Goal: Information Seeking & Learning: Understand process/instructions

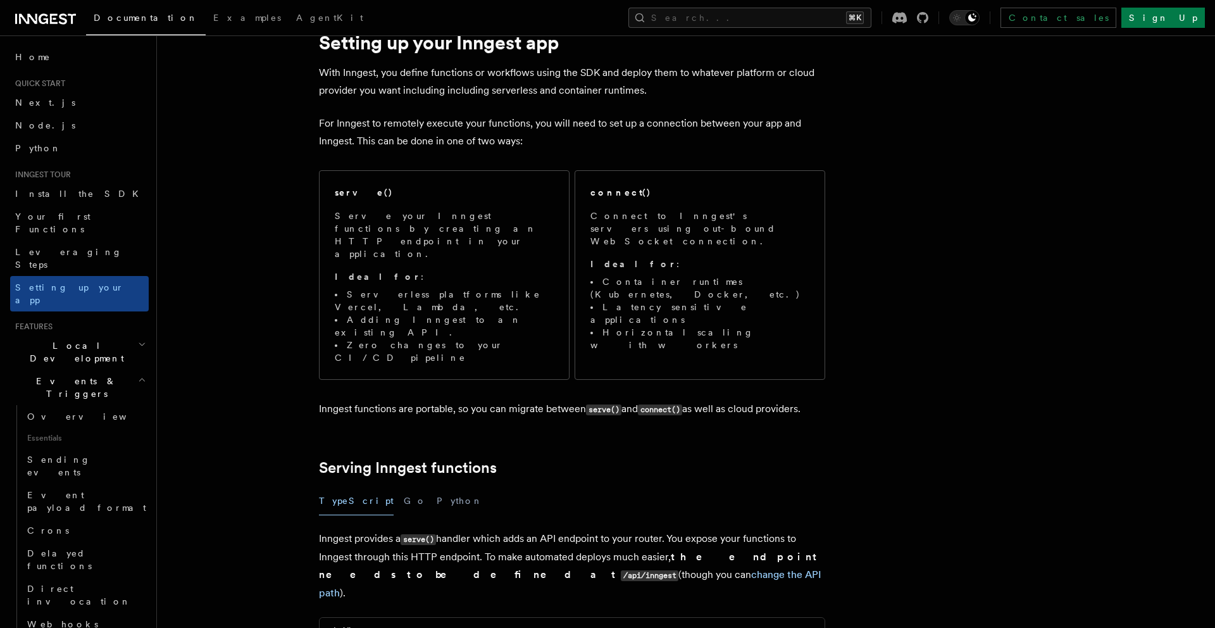
scroll to position [106, 0]
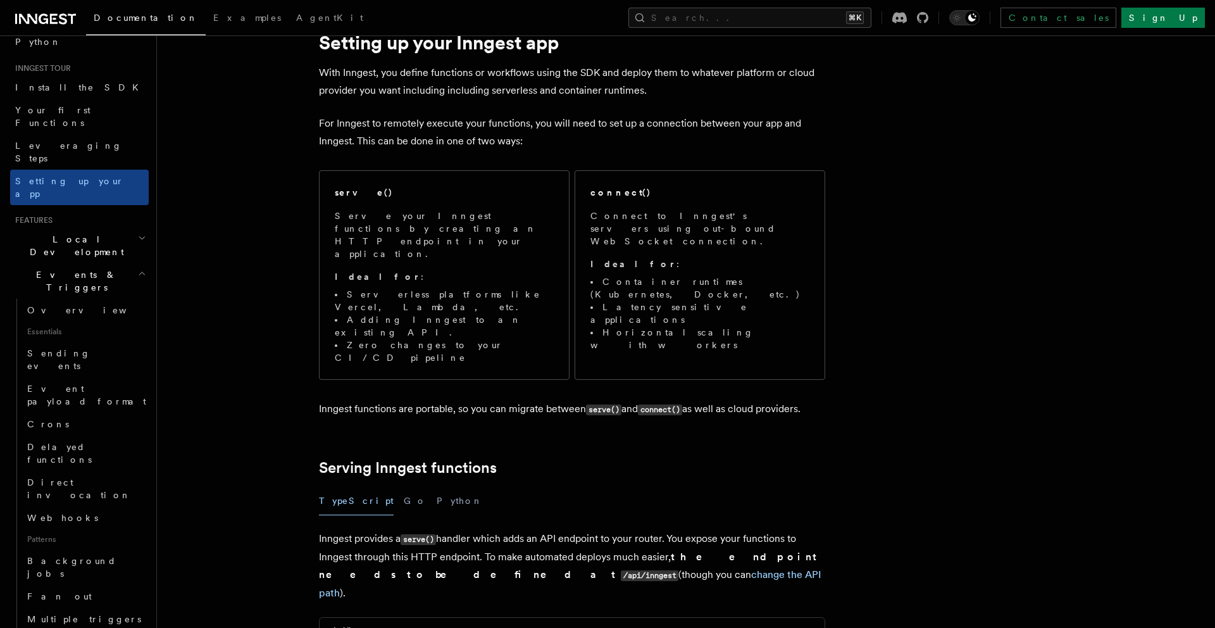
click at [349, 459] on link "Serving Inngest functions" at bounding box center [408, 468] width 178 height 18
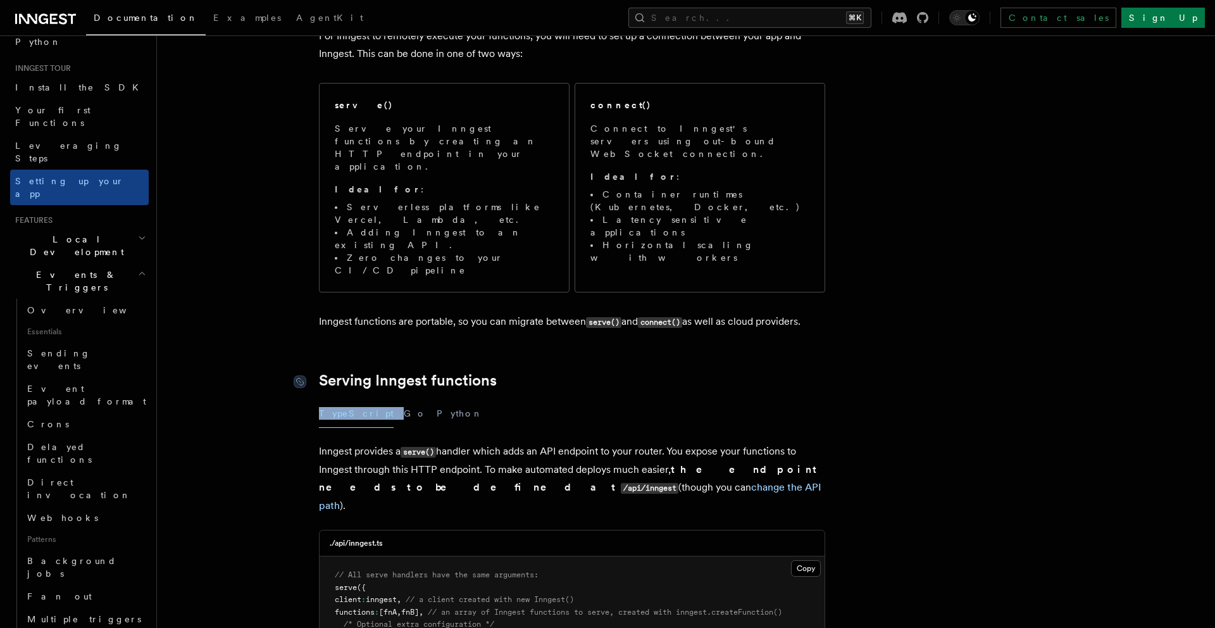
click at [349, 530] on div "./api/inngest.ts Copy Copied // All serve handlers have the same arguments: ser…" at bounding box center [572, 593] width 506 height 127
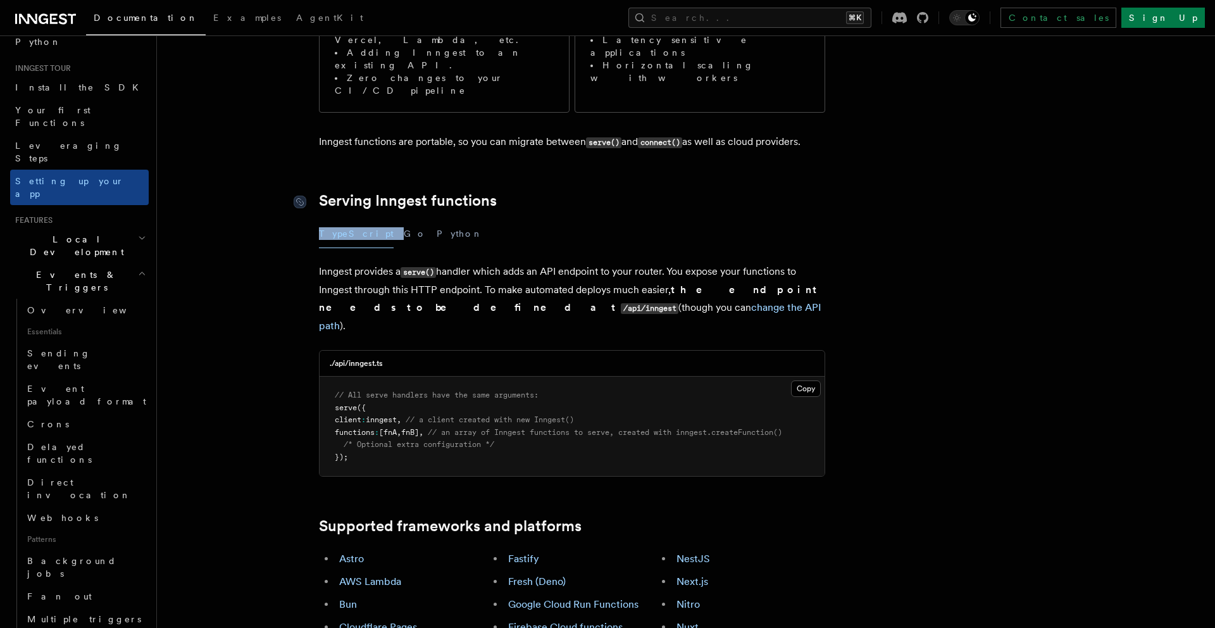
click at [349, 517] on link "Supported frameworks and platforms" at bounding box center [450, 526] width 263 height 18
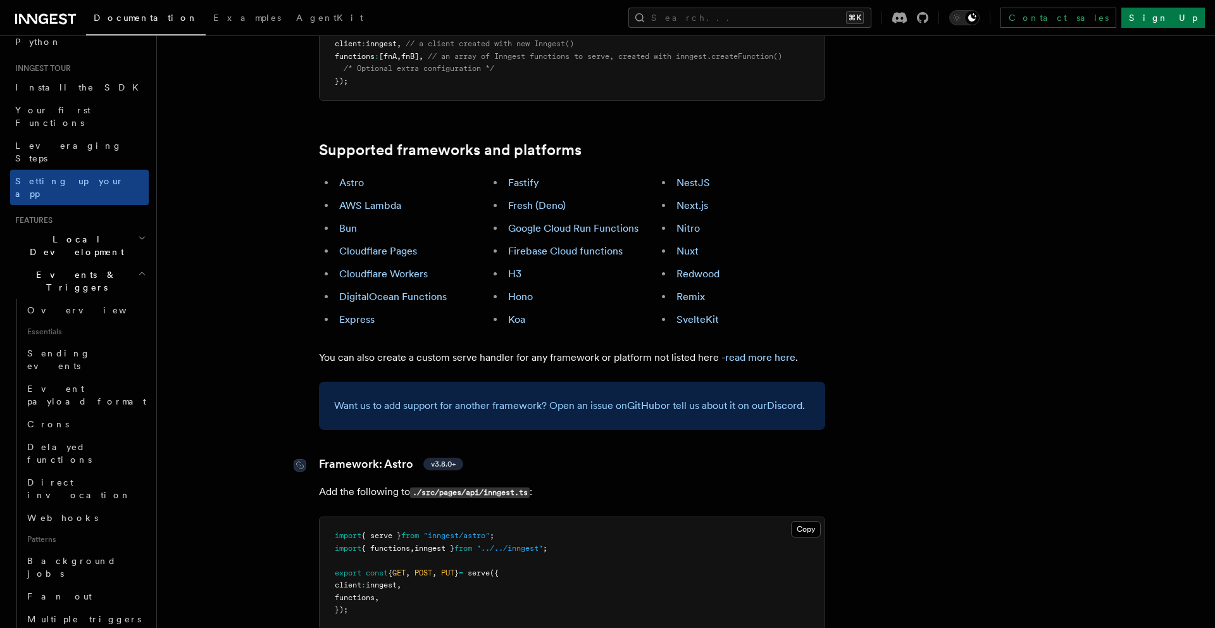
click at [349, 455] on link "Framework: Astro v3.8.0+" at bounding box center [391, 464] width 144 height 18
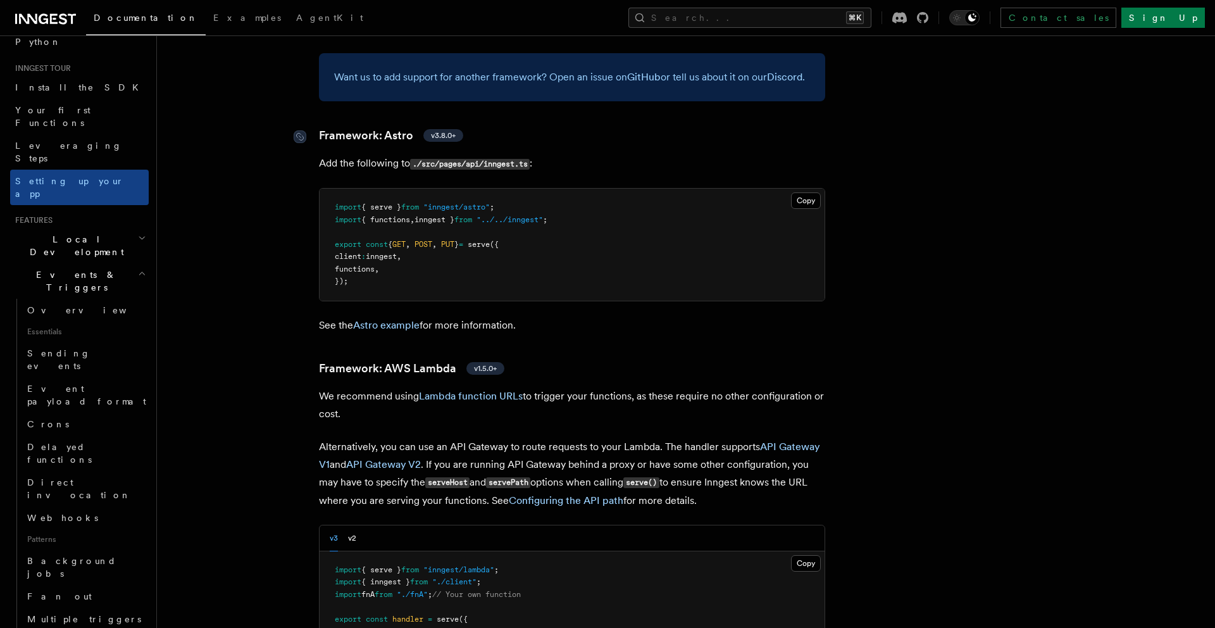
scroll to position [1027, 0]
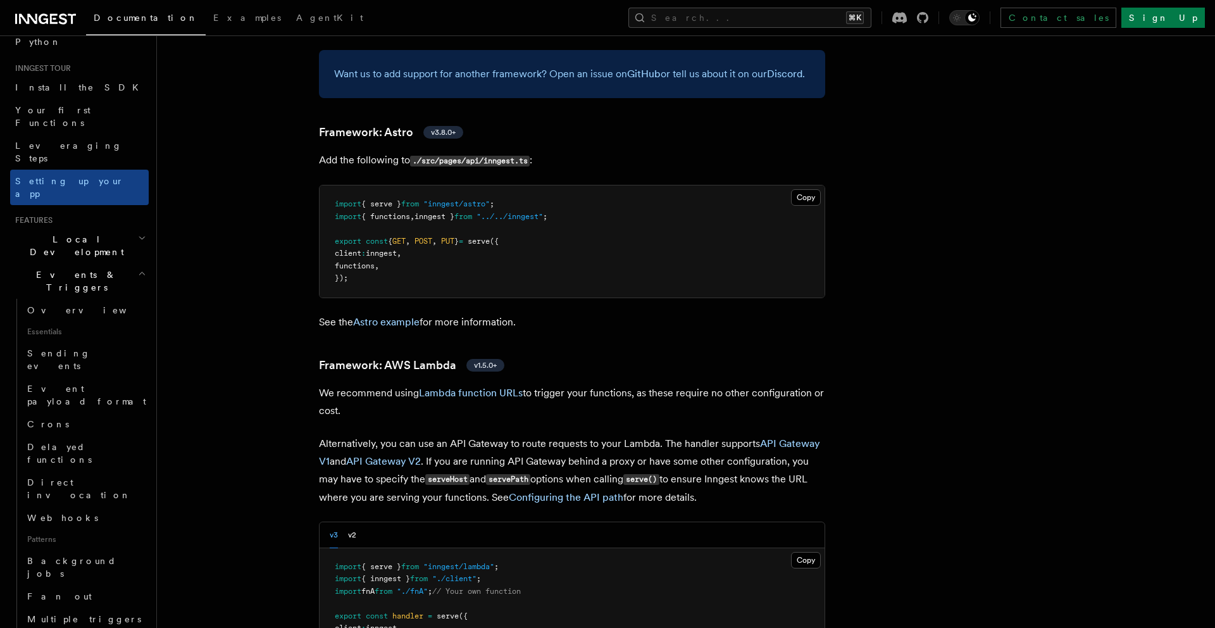
click at [349, 435] on p "Alternatively, you can use an API Gateway to route requests to your [GEOGRAPHIC…" at bounding box center [572, 471] width 506 height 72
